Goal: Task Accomplishment & Management: Complete application form

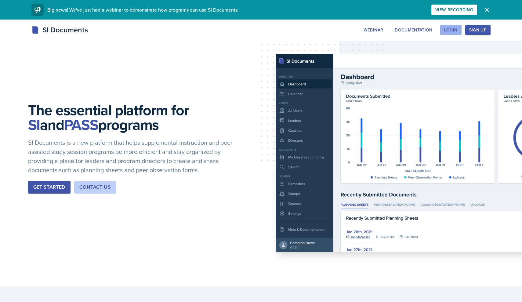
click at [452, 28] on div "Login" at bounding box center [450, 29] width 13 height 5
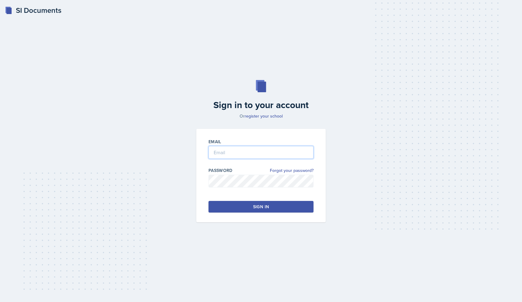
type input "[EMAIL_ADDRESS][DOMAIN_NAME]"
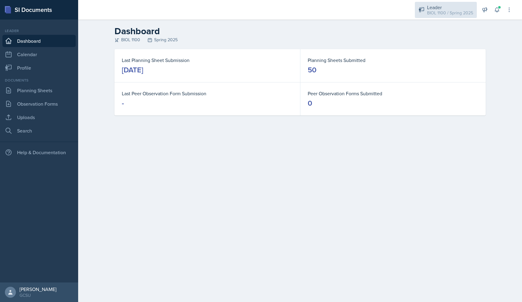
click at [458, 7] on div "Leader" at bounding box center [450, 7] width 46 height 7
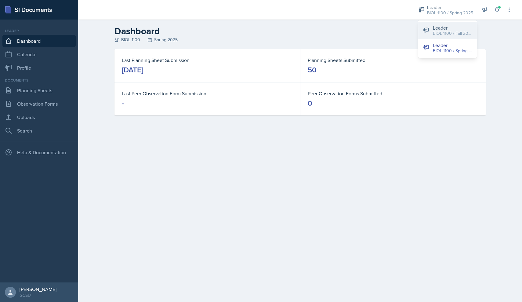
click at [460, 26] on div "Leader" at bounding box center [452, 27] width 39 height 7
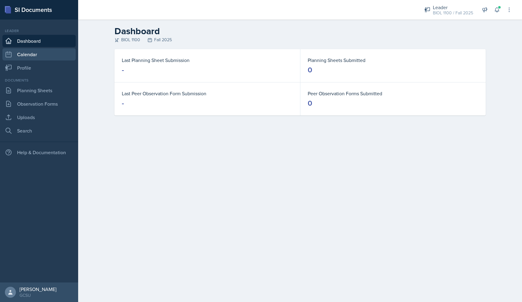
click at [34, 55] on link "Calendar" at bounding box center [38, 54] width 73 height 12
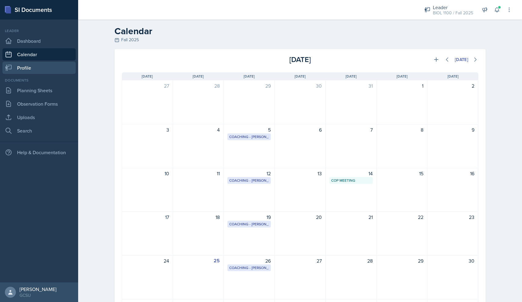
click at [34, 66] on link "Profile" at bounding box center [38, 68] width 73 height 12
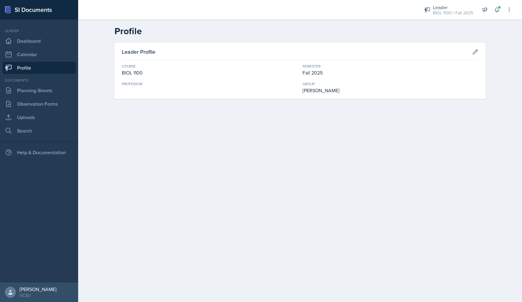
click at [130, 87] on div "Professor" at bounding box center [210, 87] width 176 height 13
click at [31, 41] on link "Dashboard" at bounding box center [38, 41] width 73 height 12
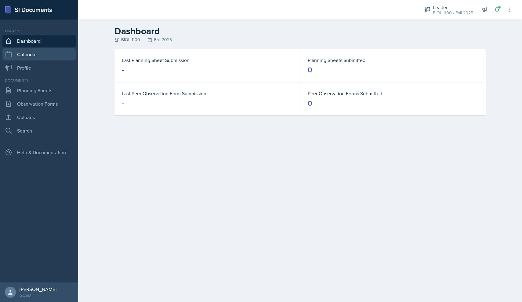
click at [33, 54] on link "Calendar" at bounding box center [38, 54] width 73 height 12
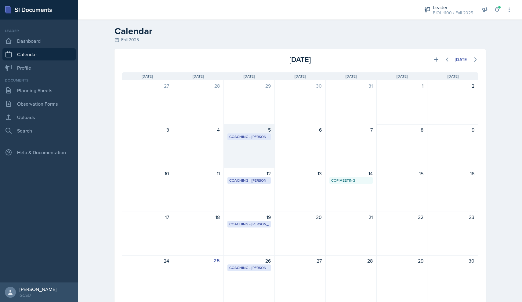
click at [253, 146] on div "5 Coaching - [PERSON_NAME] Coaching room 2:00 PM - 4:00 PM" at bounding box center [249, 146] width 51 height 44
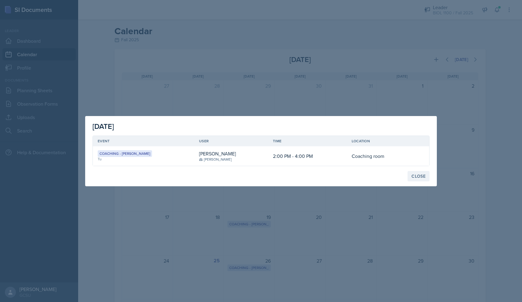
click at [420, 179] on button "Close" at bounding box center [418, 176] width 22 height 10
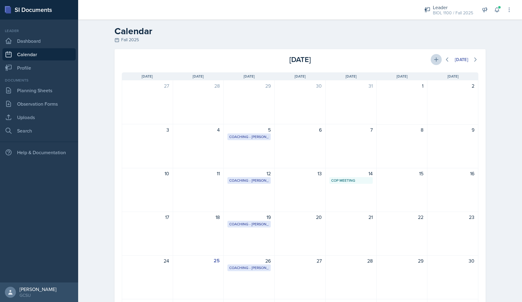
click at [435, 60] on icon at bounding box center [436, 59] width 6 height 6
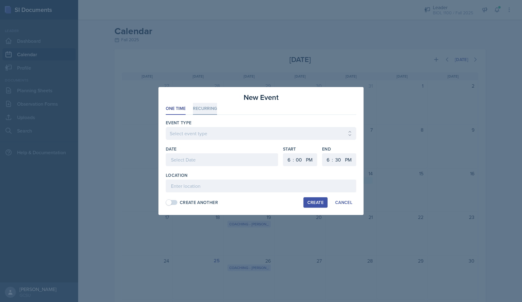
click at [214, 109] on li "Recurring" at bounding box center [205, 109] width 24 height 12
select select "700c1d41-4793-48d3-8616-e09499dfb71d"
click at [205, 158] on button "Tu" at bounding box center [203, 159] width 14 height 12
click at [235, 160] on button "Th" at bounding box center [232, 159] width 14 height 12
select select "5"
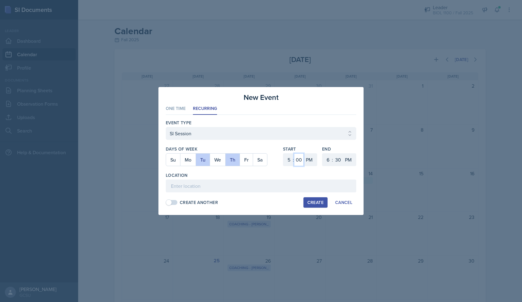
select select "30"
select select "7"
select select "0"
click at [184, 185] on input at bounding box center [261, 185] width 190 height 13
click at [199, 187] on input at bounding box center [261, 185] width 190 height 13
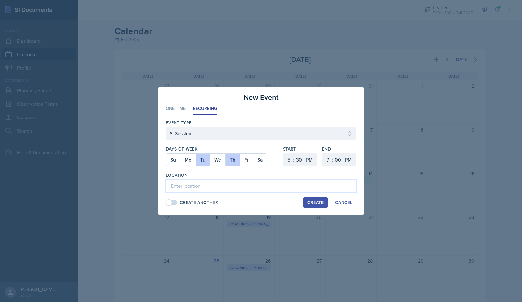
paste input "A&S 353"
type input "A&S 353"
click at [315, 199] on button "Create" at bounding box center [315, 202] width 24 height 10
select select
select select "6"
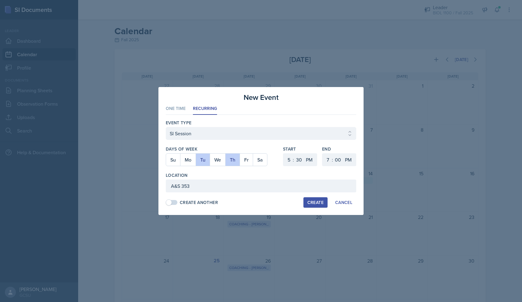
select select "0"
select select "6"
select select "30"
